Goal: Task Accomplishment & Management: Use online tool/utility

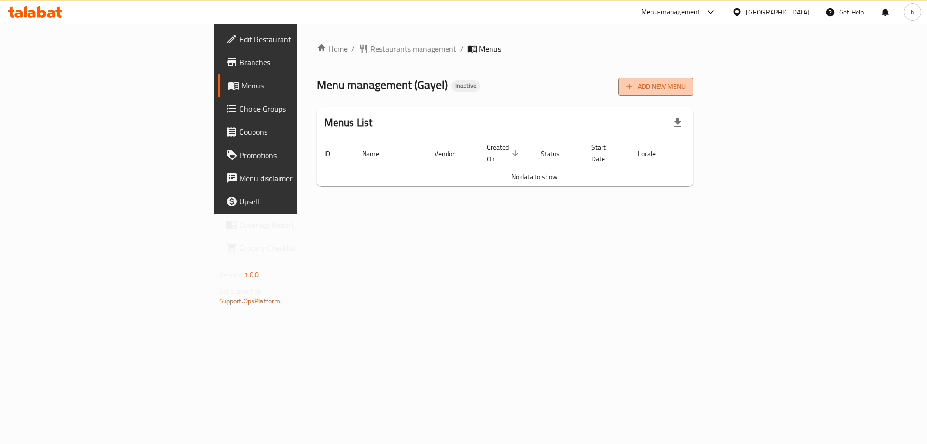
click at [693, 79] on button "Add New Menu" at bounding box center [656, 87] width 75 height 18
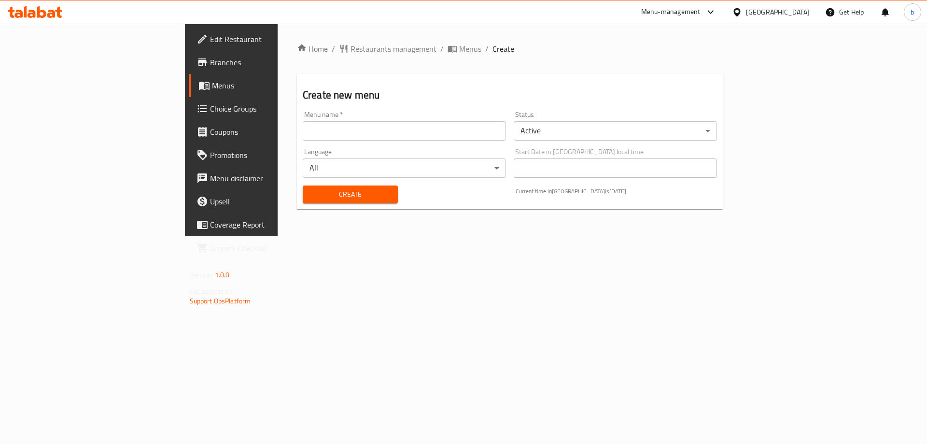
click at [385, 132] on input "text" at bounding box center [404, 130] width 203 height 19
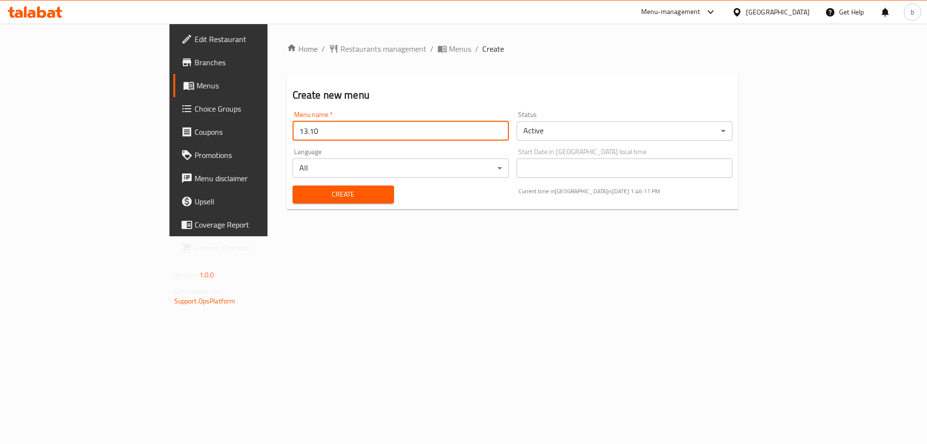
type input "13.10"
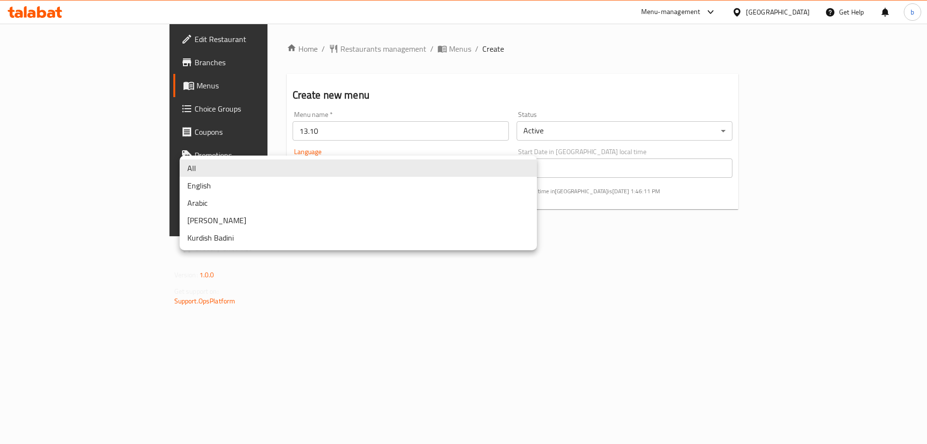
click at [467, 172] on body "​ Menu-management Egypt Get Help b Edit Restaurant Branches Menus Choice Groups…" at bounding box center [463, 234] width 927 height 420
click at [611, 247] on div at bounding box center [463, 222] width 927 height 444
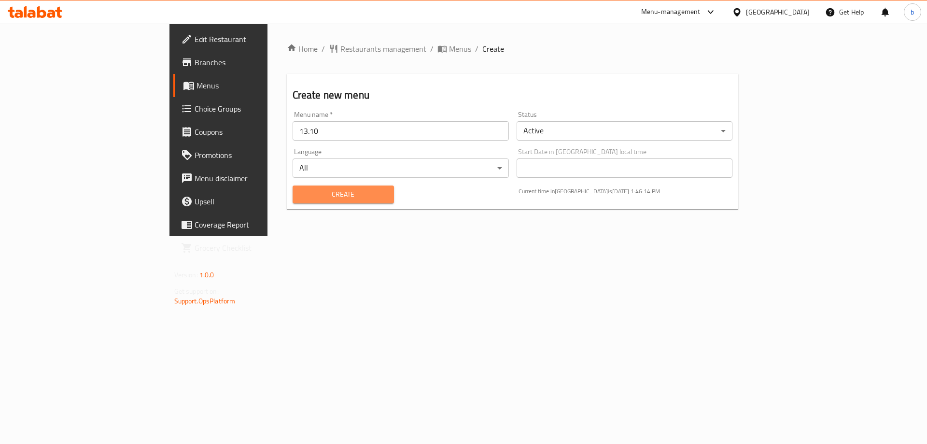
click at [300, 196] on span "Create" at bounding box center [343, 194] width 86 height 12
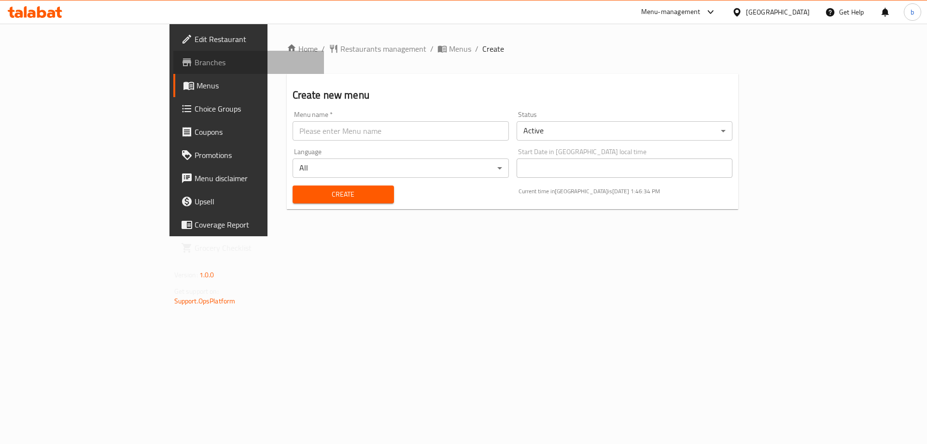
click at [195, 60] on span "Branches" at bounding box center [256, 62] width 122 height 12
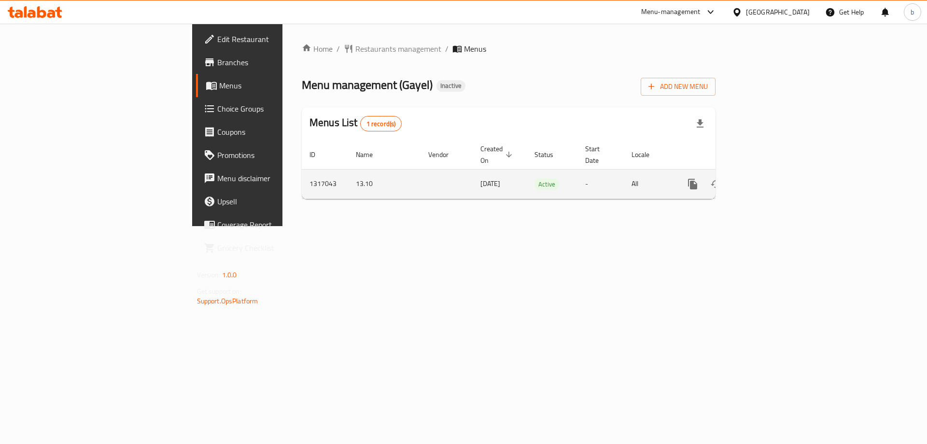
click at [767, 180] on icon "enhanced table" at bounding box center [762, 184] width 9 height 9
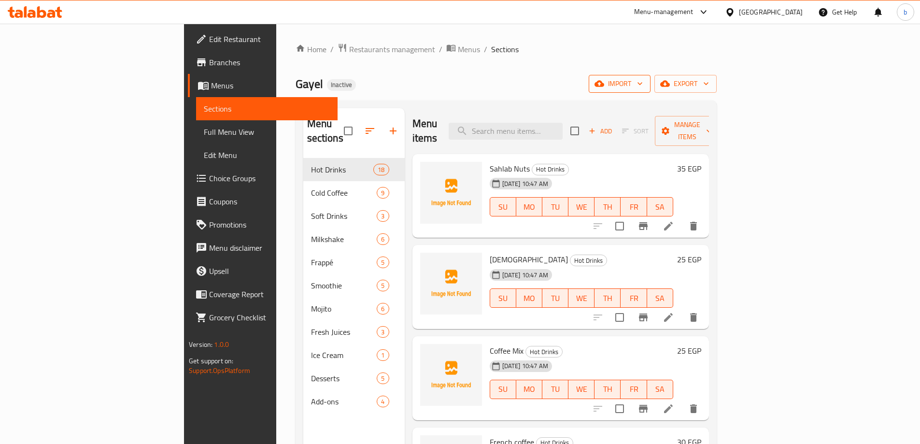
click at [645, 86] on icon "button" at bounding box center [640, 84] width 10 height 10
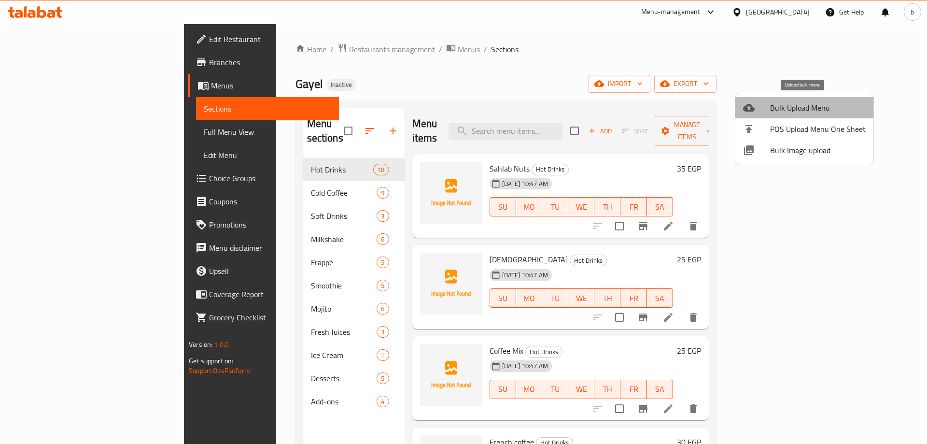
click at [815, 103] on span "Bulk Upload Menu" at bounding box center [818, 108] width 96 height 12
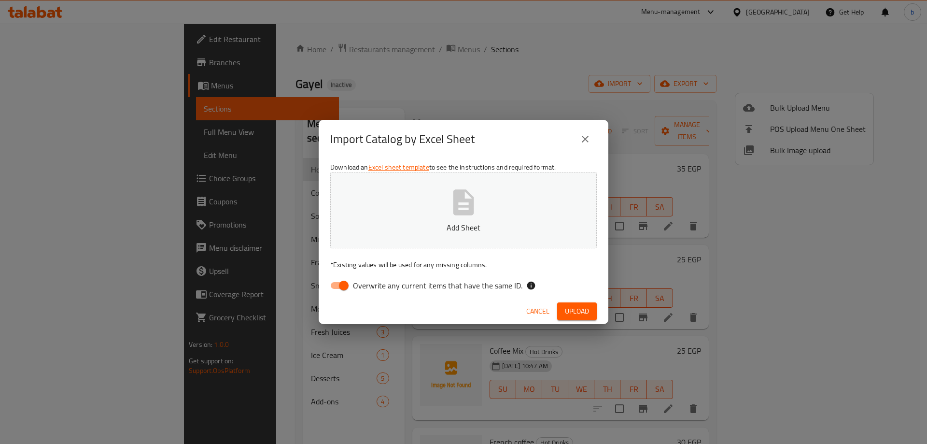
click at [345, 286] on input "Overwrite any current items that have the same ID." at bounding box center [343, 285] width 55 height 18
checkbox input "false"
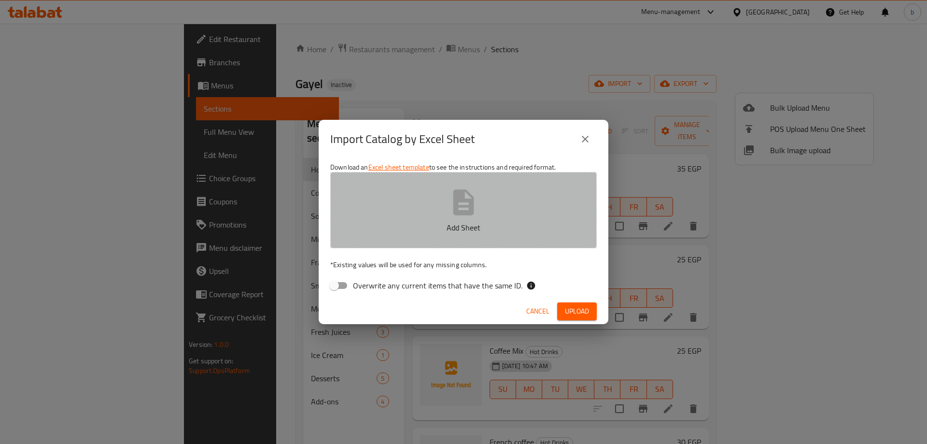
click at [454, 233] on p "Add Sheet" at bounding box center [463, 228] width 237 height 12
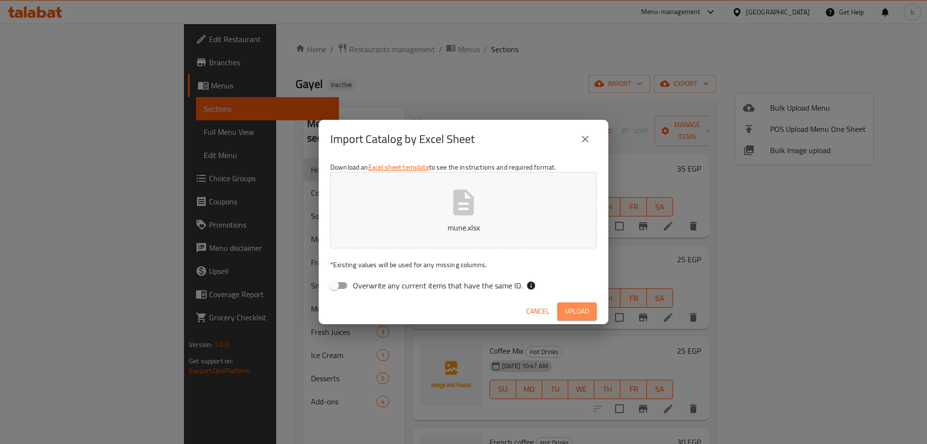
click at [593, 316] on button "Upload" at bounding box center [577, 311] width 40 height 18
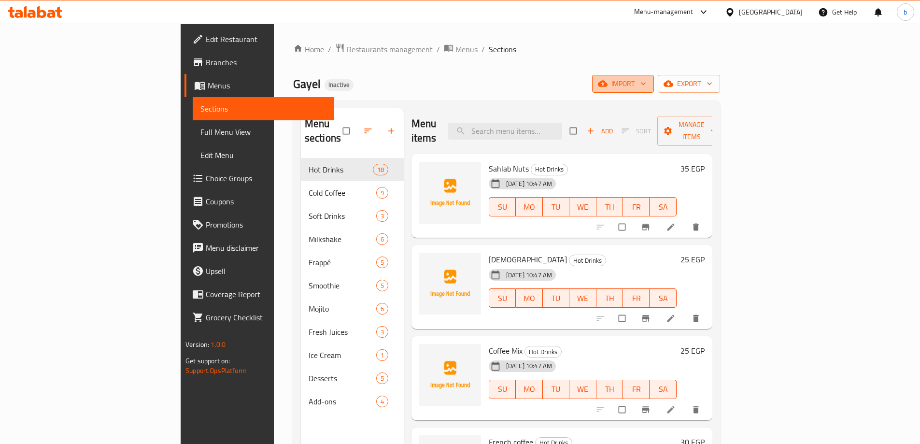
click at [646, 87] on span "import" at bounding box center [623, 84] width 46 height 12
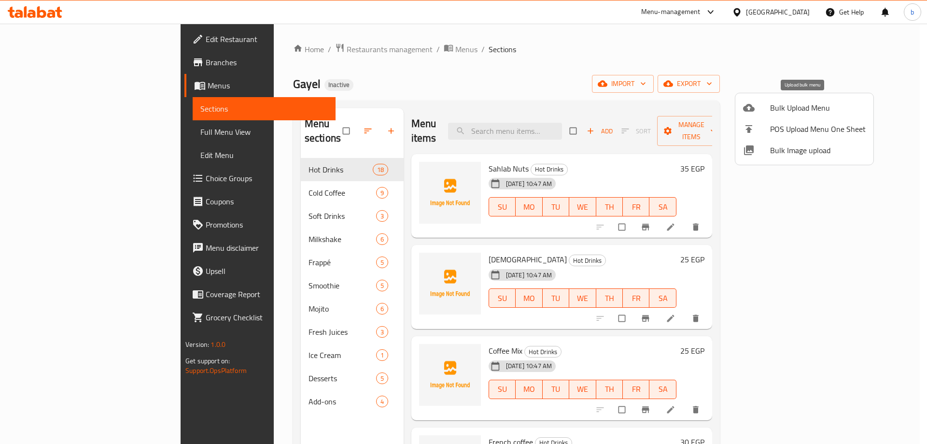
click at [804, 103] on span "Bulk Upload Menu" at bounding box center [818, 108] width 96 height 12
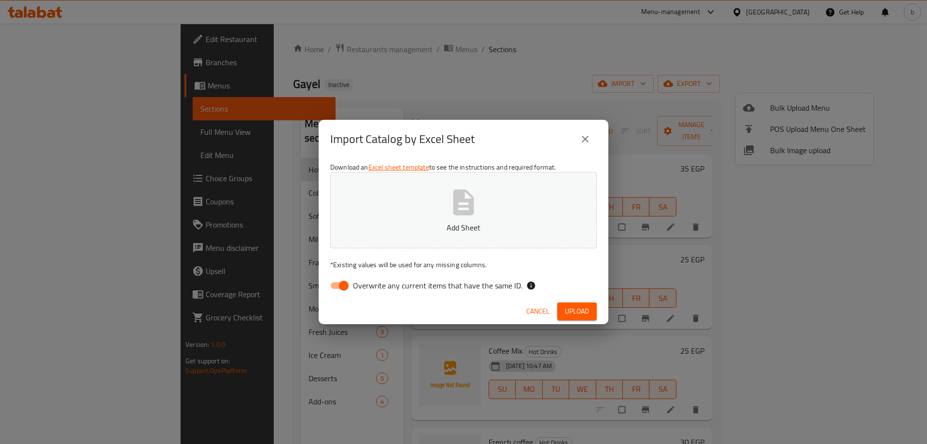
click at [333, 287] on input "Overwrite any current items that have the same ID." at bounding box center [343, 285] width 55 height 18
checkbox input "false"
click at [494, 214] on button "Add Sheet" at bounding box center [463, 210] width 267 height 76
click at [573, 312] on span "Upload" at bounding box center [577, 311] width 24 height 12
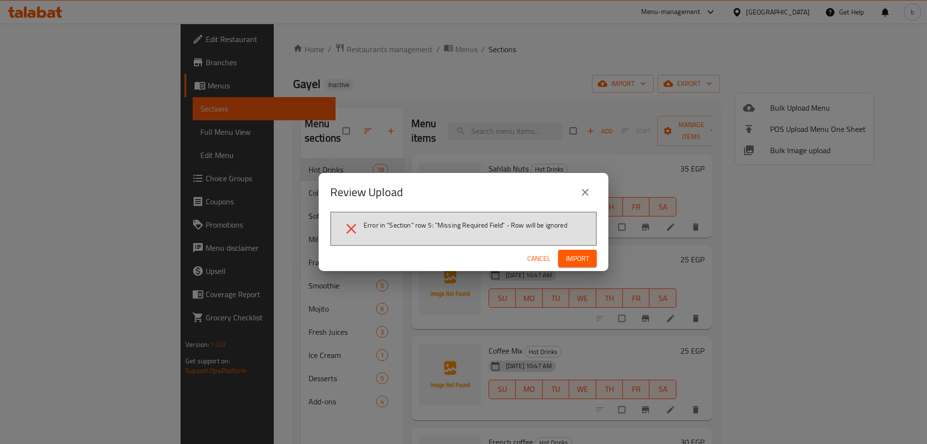
click at [582, 259] on span "Import" at bounding box center [577, 259] width 23 height 12
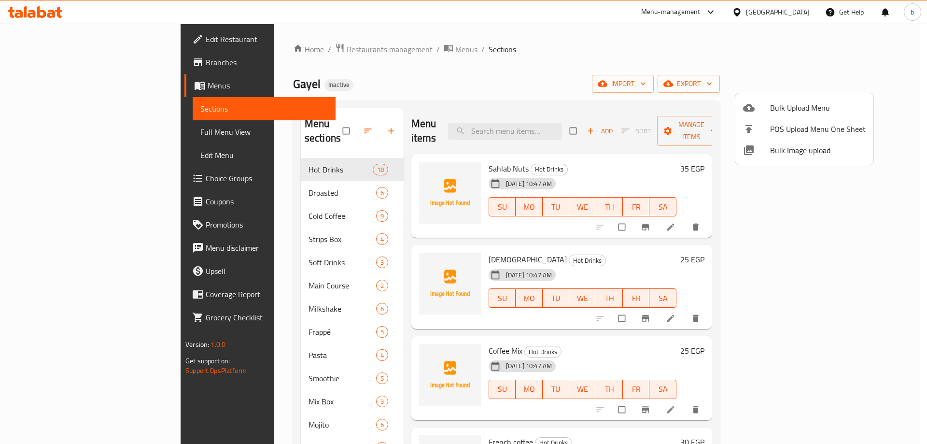
click at [444, 102] on div at bounding box center [463, 222] width 927 height 444
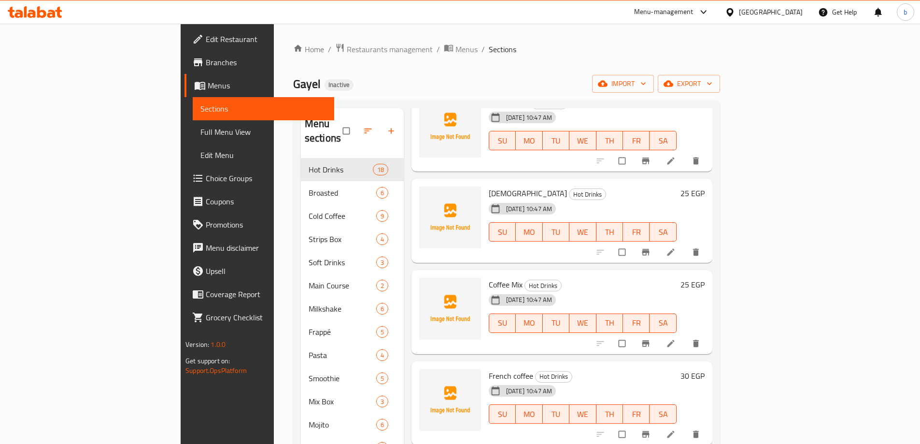
scroll to position [36, 0]
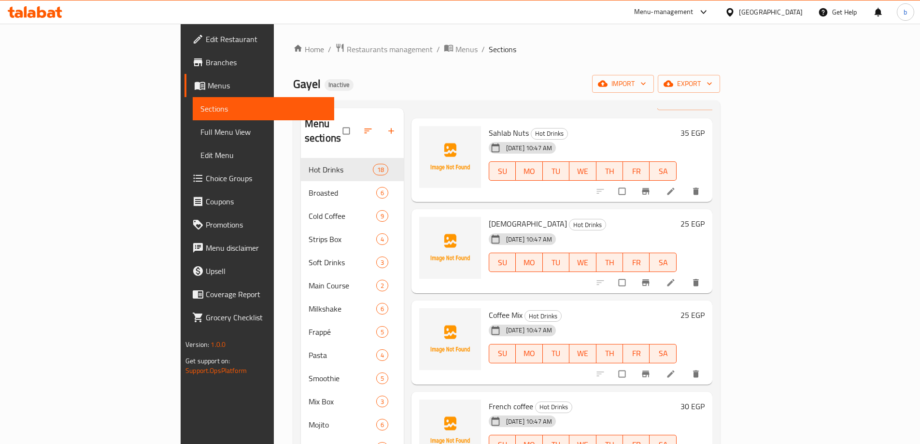
click at [208, 80] on span "Menus" at bounding box center [267, 86] width 119 height 12
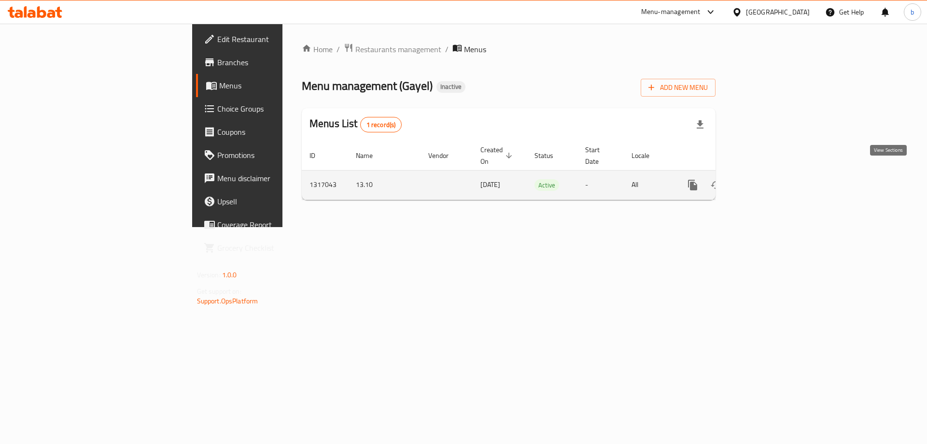
click at [774, 182] on link "enhanced table" at bounding box center [762, 184] width 23 height 23
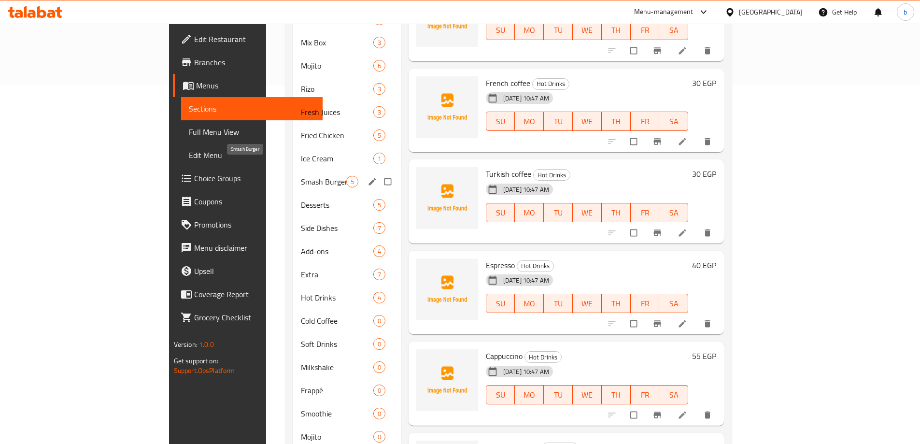
scroll to position [386, 0]
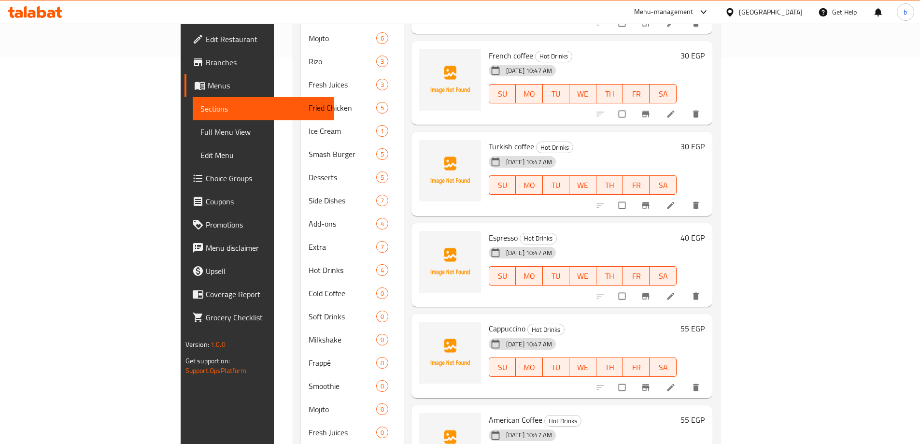
click at [200, 131] on span "Full Menu View" at bounding box center [263, 132] width 126 height 12
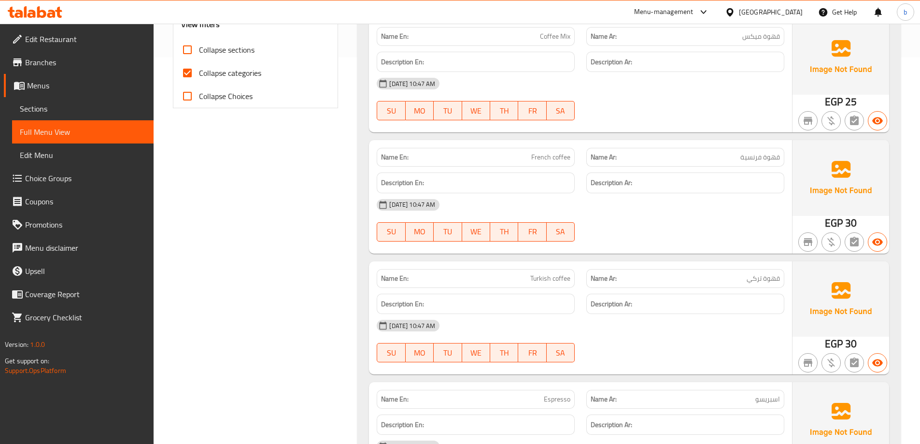
click at [195, 68] on input "Collapse categories" at bounding box center [187, 72] width 23 height 23
checkbox input "false"
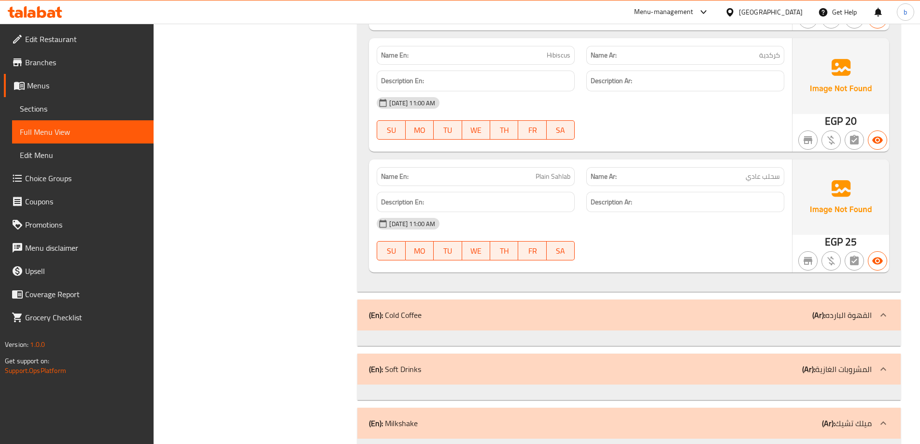
scroll to position [17318, 0]
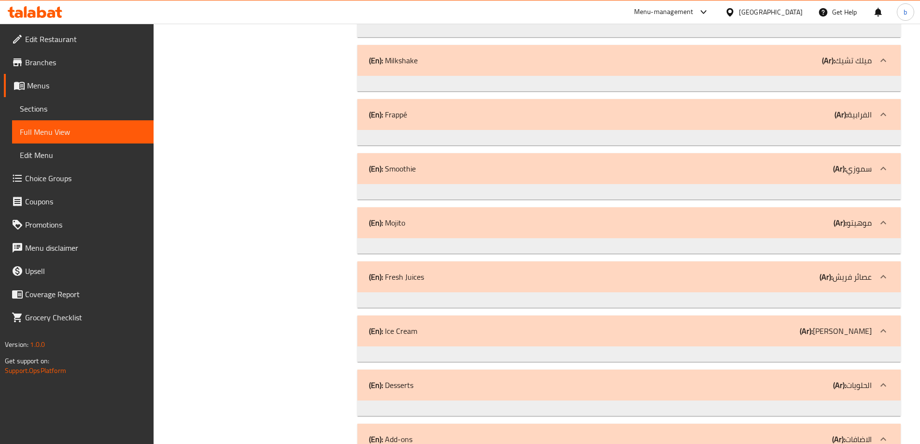
click at [879, 433] on icon at bounding box center [883, 439] width 12 height 12
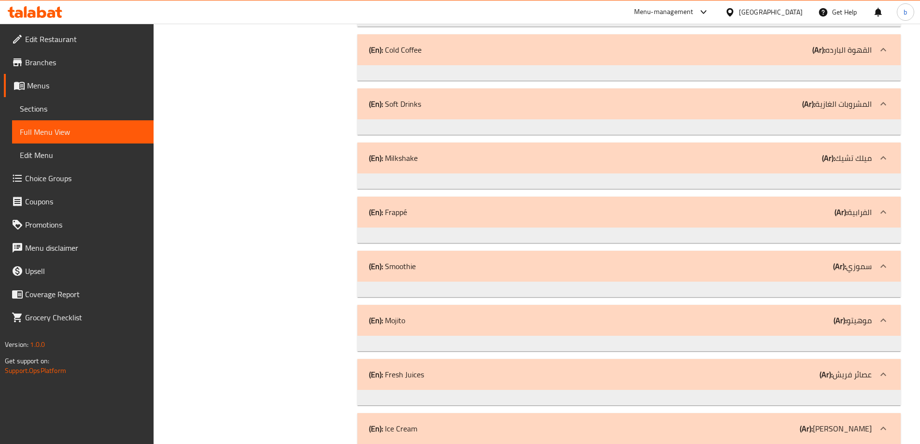
scroll to position [17317, 0]
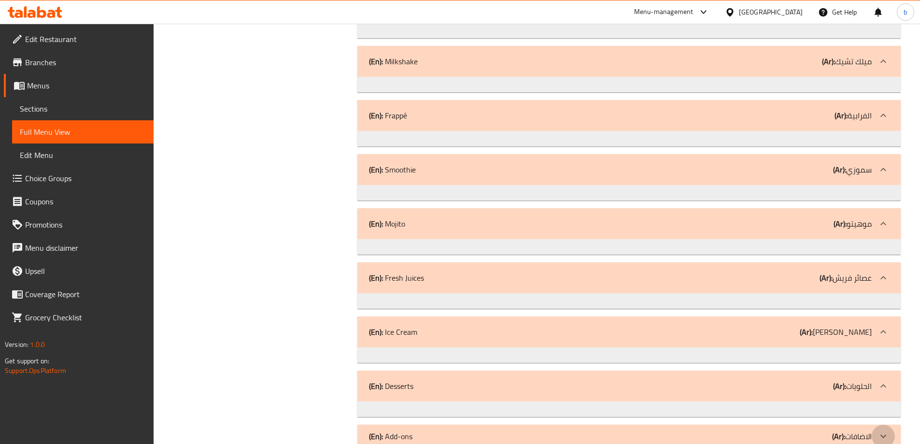
click at [878, 430] on icon at bounding box center [883, 436] width 12 height 12
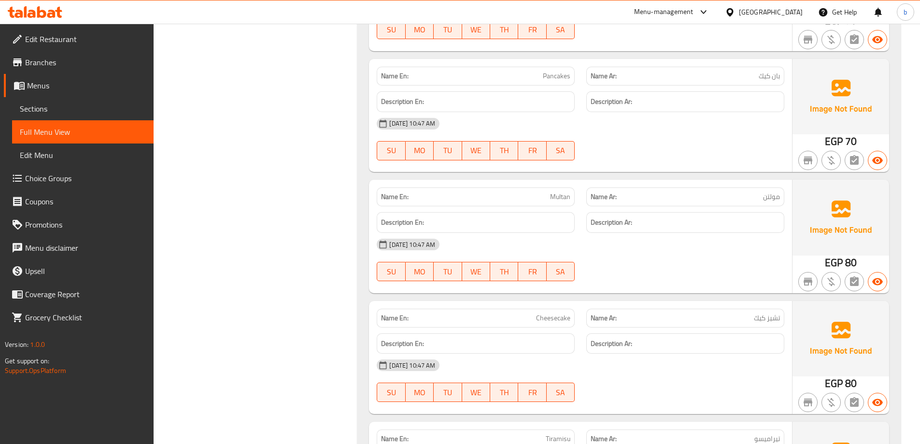
scroll to position [14003, 0]
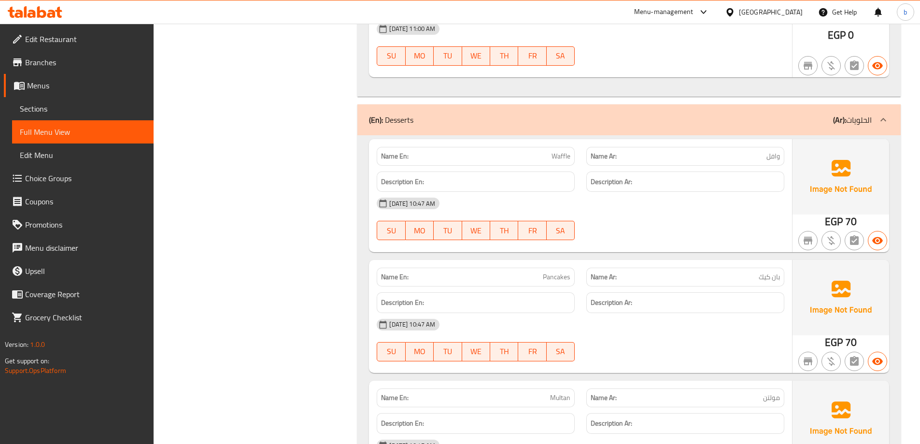
drag, startPoint x: 825, startPoint y: 107, endPoint x: 829, endPoint y: 99, distance: 8.4
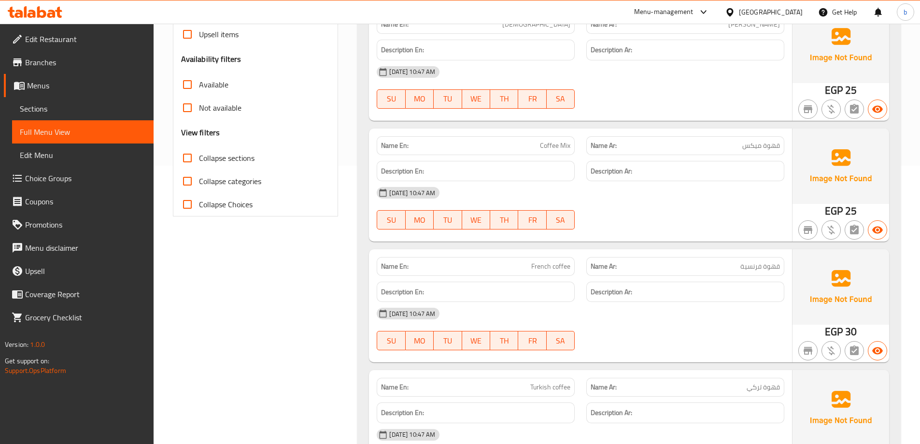
scroll to position [0, 0]
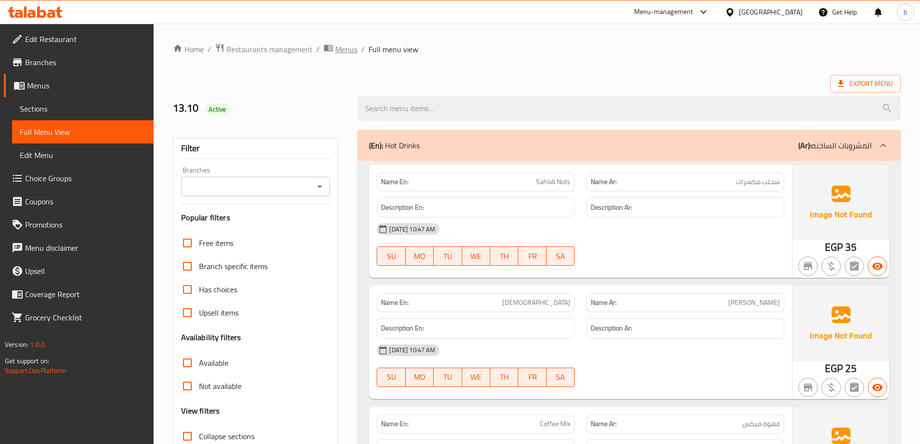
click at [340, 49] on span "Menus" at bounding box center [346, 49] width 22 height 12
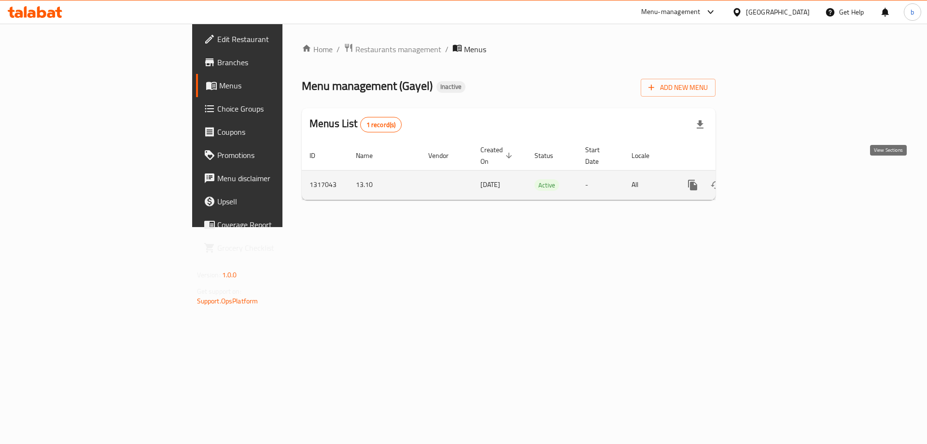
click at [767, 181] on icon "enhanced table" at bounding box center [762, 185] width 9 height 9
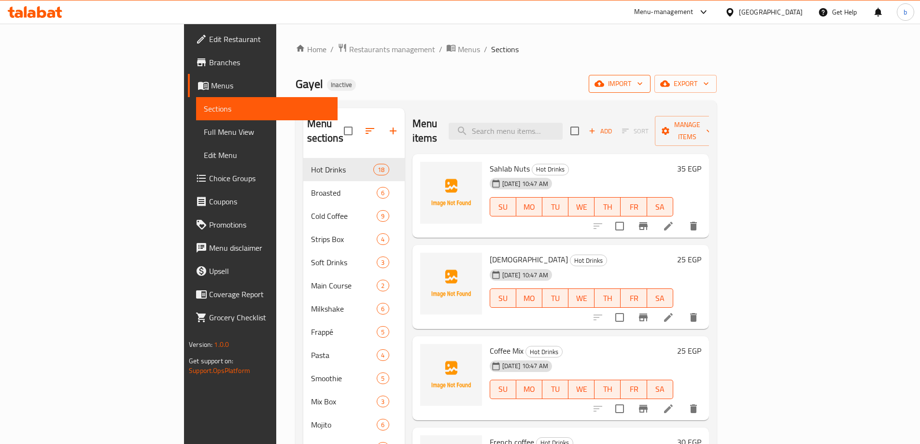
click at [643, 84] on span "import" at bounding box center [619, 84] width 46 height 12
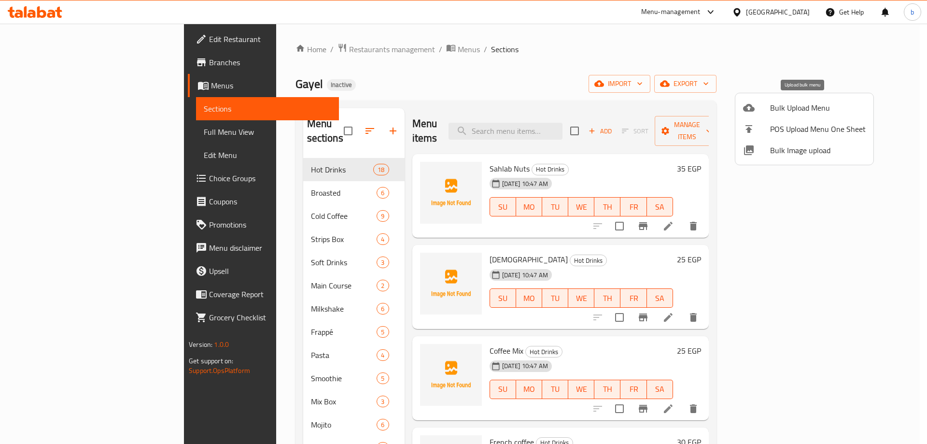
click at [786, 105] on span "Bulk Upload Menu" at bounding box center [818, 108] width 96 height 12
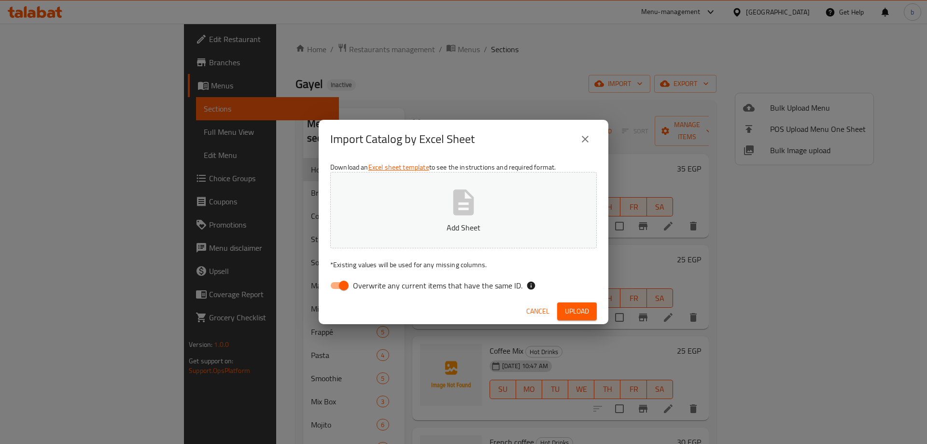
click at [342, 283] on input "Overwrite any current items that have the same ID." at bounding box center [343, 285] width 55 height 18
checkbox input "false"
click at [518, 182] on button "Add Sheet" at bounding box center [463, 210] width 267 height 76
click at [569, 307] on span "Upload" at bounding box center [577, 311] width 24 height 12
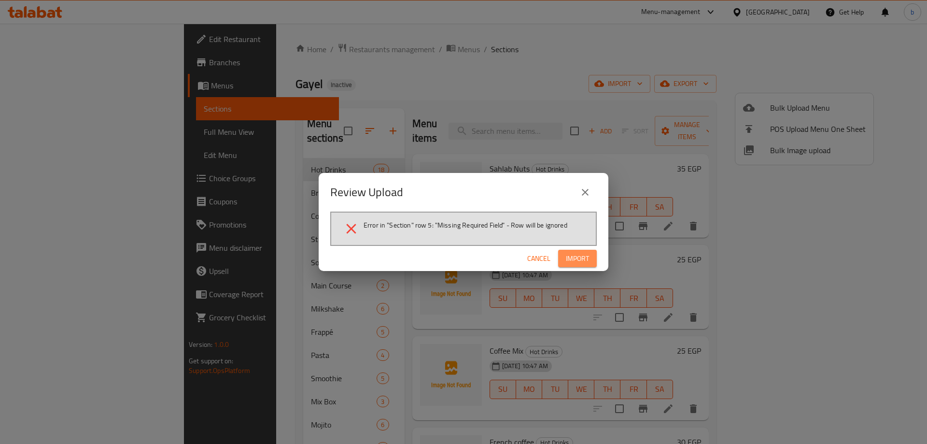
click at [561, 258] on button "Import" at bounding box center [577, 259] width 39 height 18
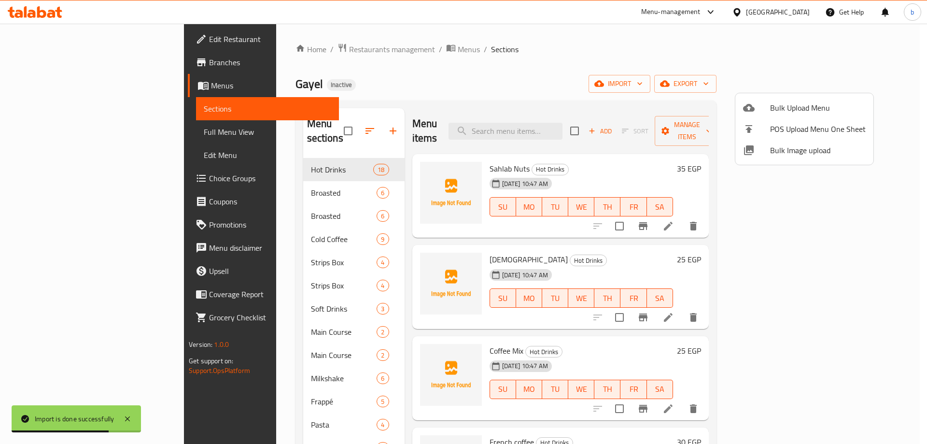
click at [646, 78] on div at bounding box center [463, 222] width 927 height 444
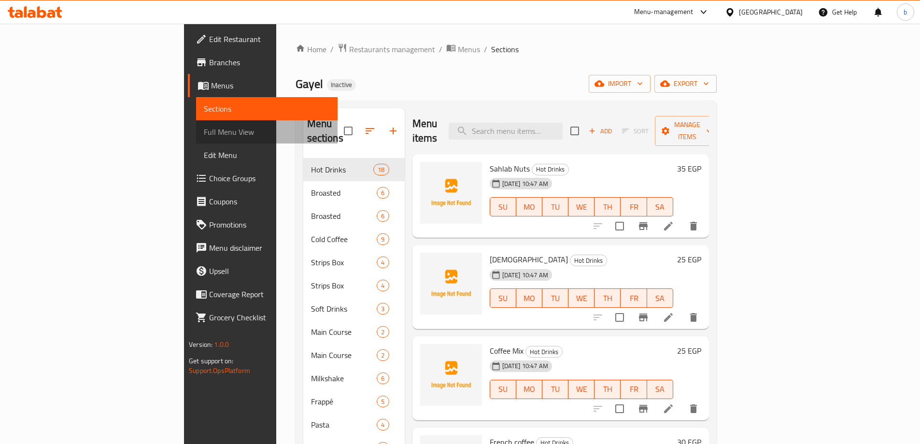
click at [204, 133] on span "Full Menu View" at bounding box center [267, 132] width 126 height 12
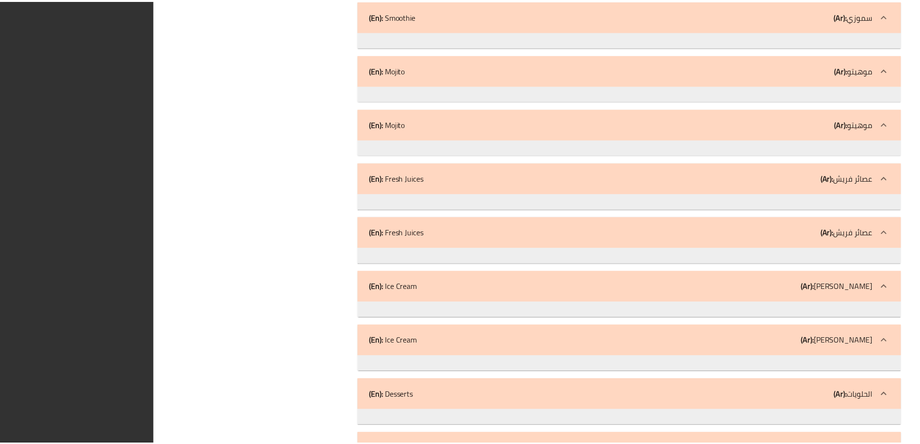
scroll to position [24085, 0]
